Goal: Task Accomplishment & Management: Use online tool/utility

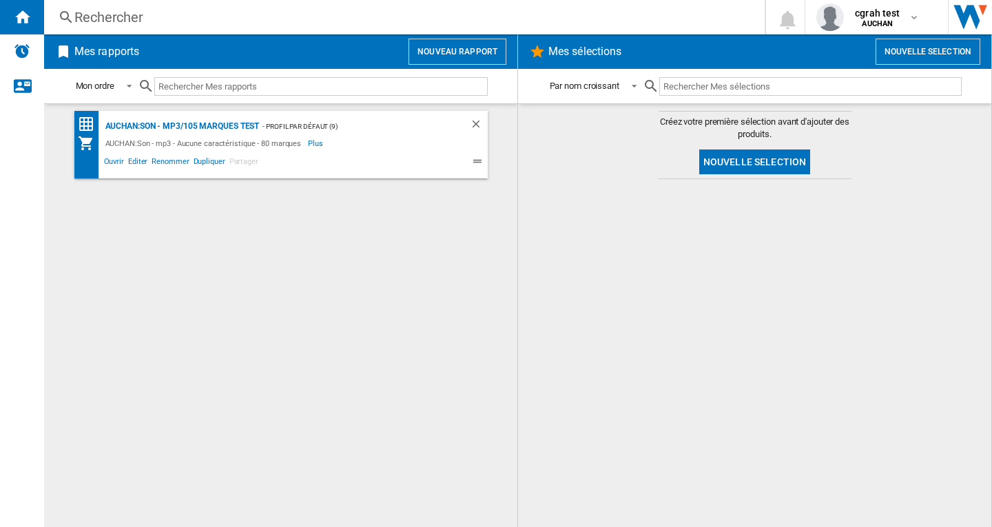
click at [912, 53] on button "Nouvelle selection" at bounding box center [928, 52] width 105 height 26
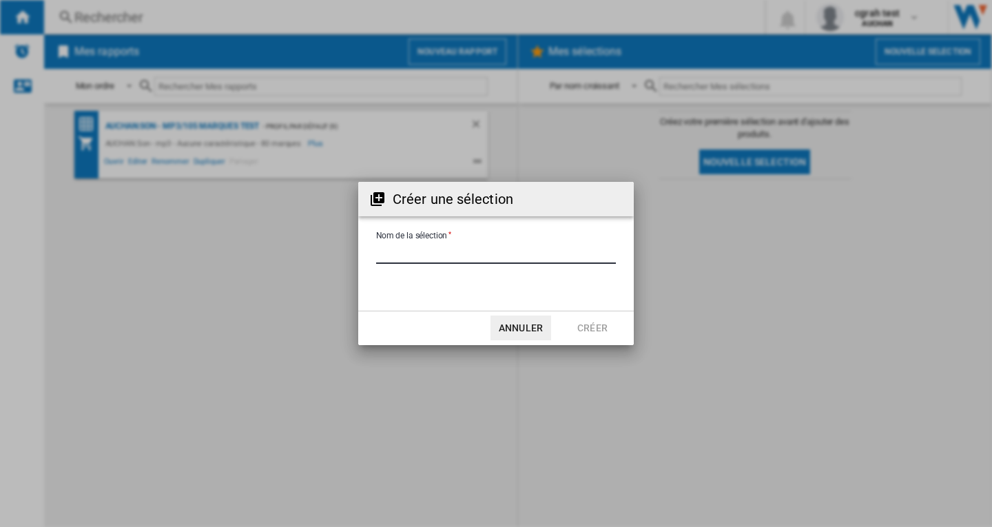
click at [453, 256] on input "Nom de la sélection" at bounding box center [496, 253] width 240 height 21
type input "**********"
drag, startPoint x: 598, startPoint y: 329, endPoint x: 615, endPoint y: 325, distance: 17.7
click at [600, 329] on button "Créer" at bounding box center [592, 328] width 61 height 25
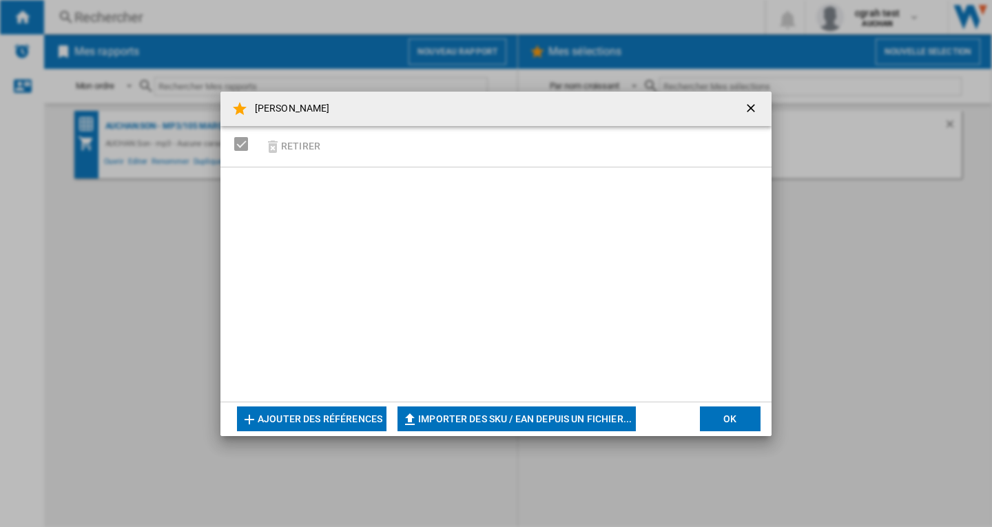
click at [576, 413] on button "Importer des SKU / EAN depuis un fichier..." at bounding box center [517, 418] width 238 height 25
type input "**********"
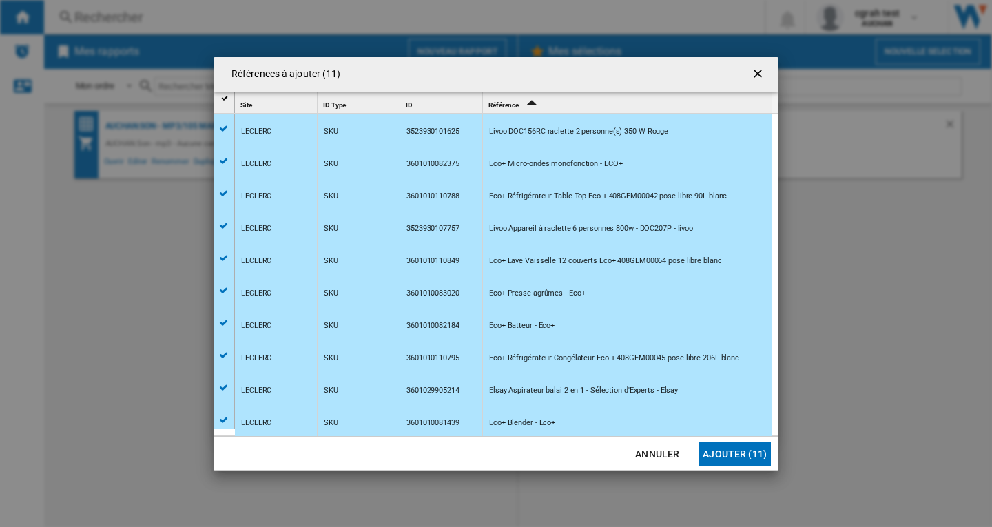
scroll to position [34, 0]
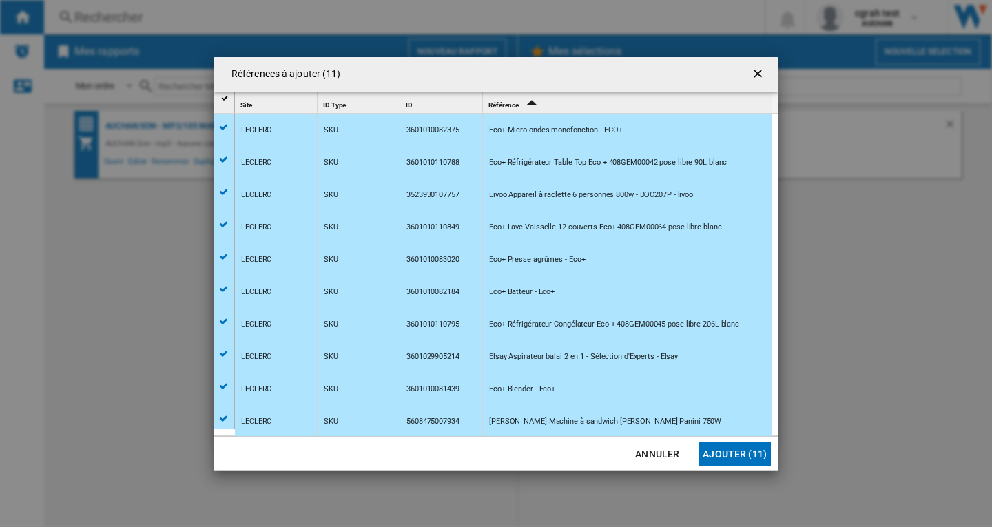
click at [738, 451] on button "Ajouter (11)" at bounding box center [735, 454] width 72 height 25
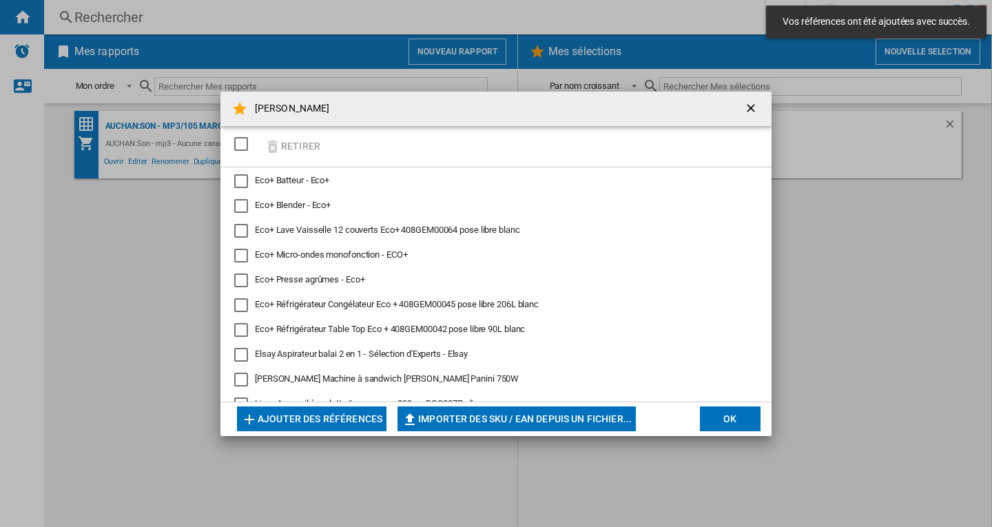
click at [729, 413] on button "OK" at bounding box center [730, 418] width 61 height 25
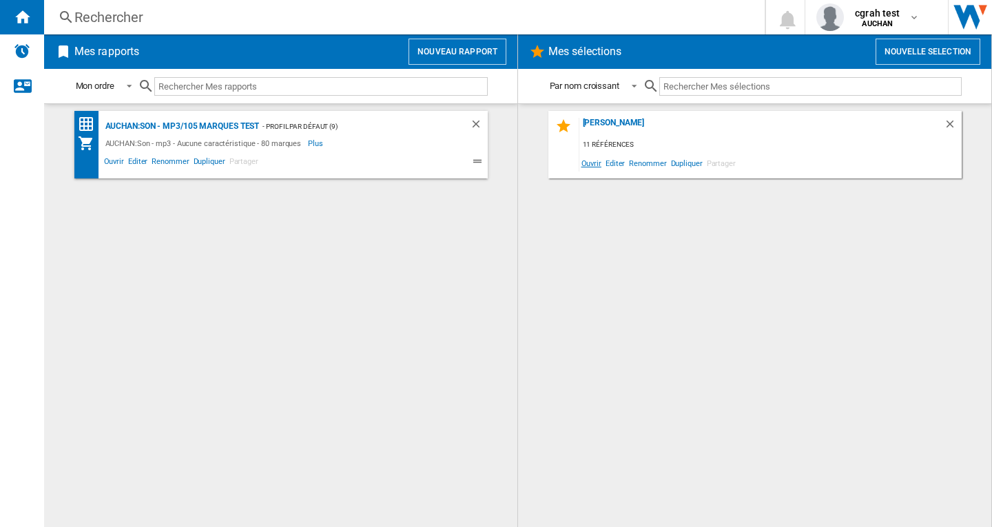
click at [591, 165] on span "Ouvrir" at bounding box center [591, 163] width 24 height 19
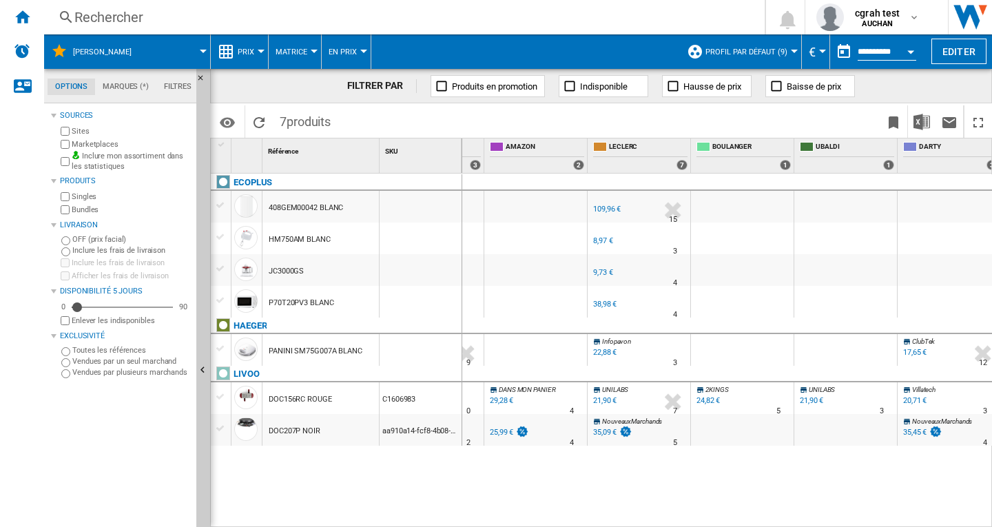
scroll to position [0, 67]
